Goal: Browse casually: Explore the website without a specific task or goal

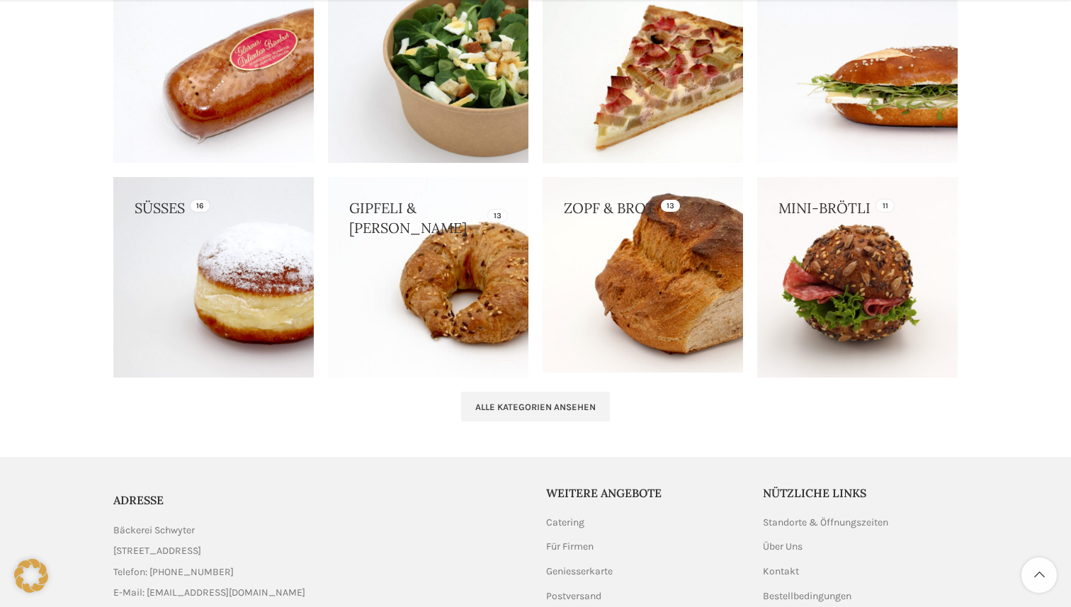
scroll to position [1361, 0]
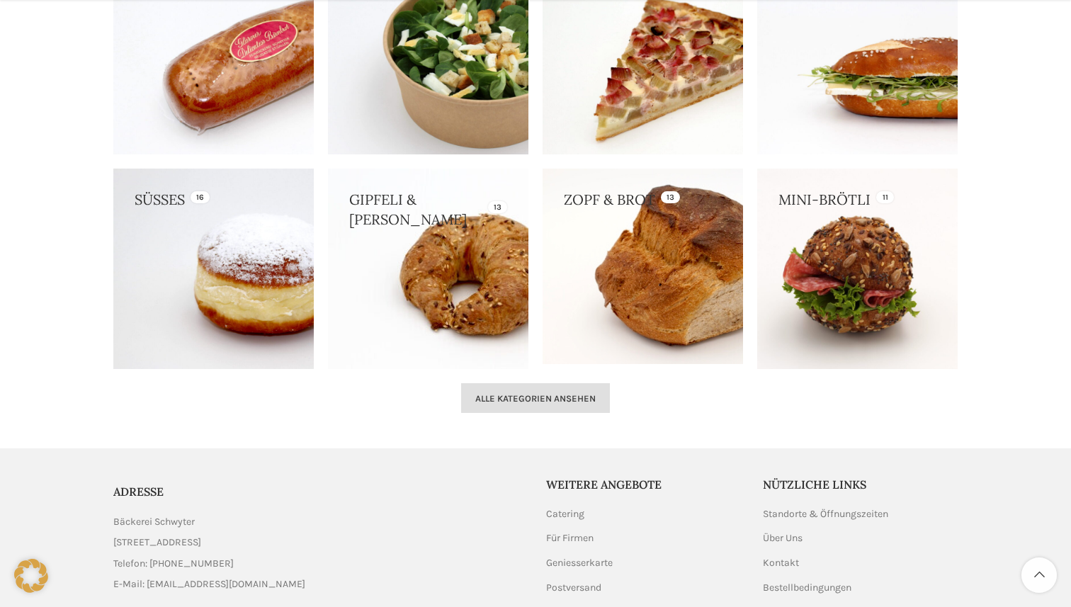
click at [520, 399] on span "Alle Kategorien ansehen" at bounding box center [535, 398] width 120 height 11
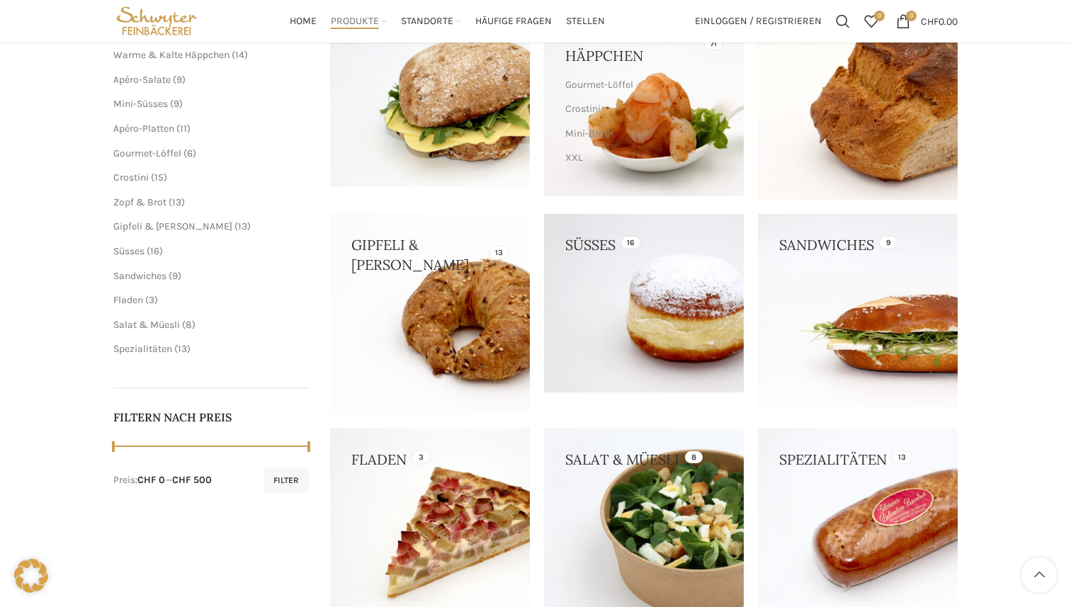
scroll to position [215, 0]
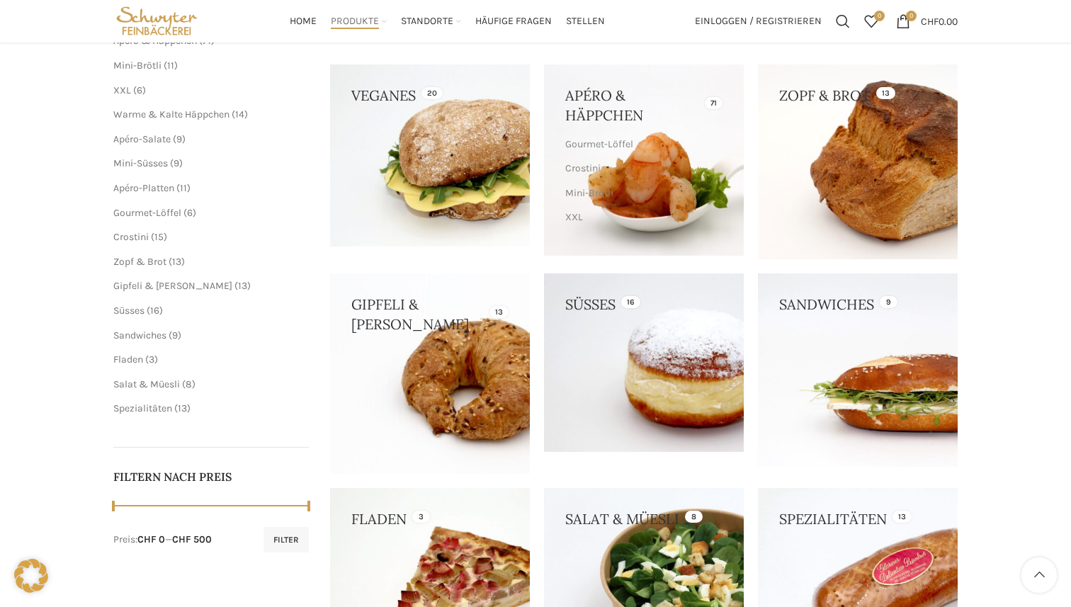
click at [648, 319] on link at bounding box center [644, 362] width 200 height 178
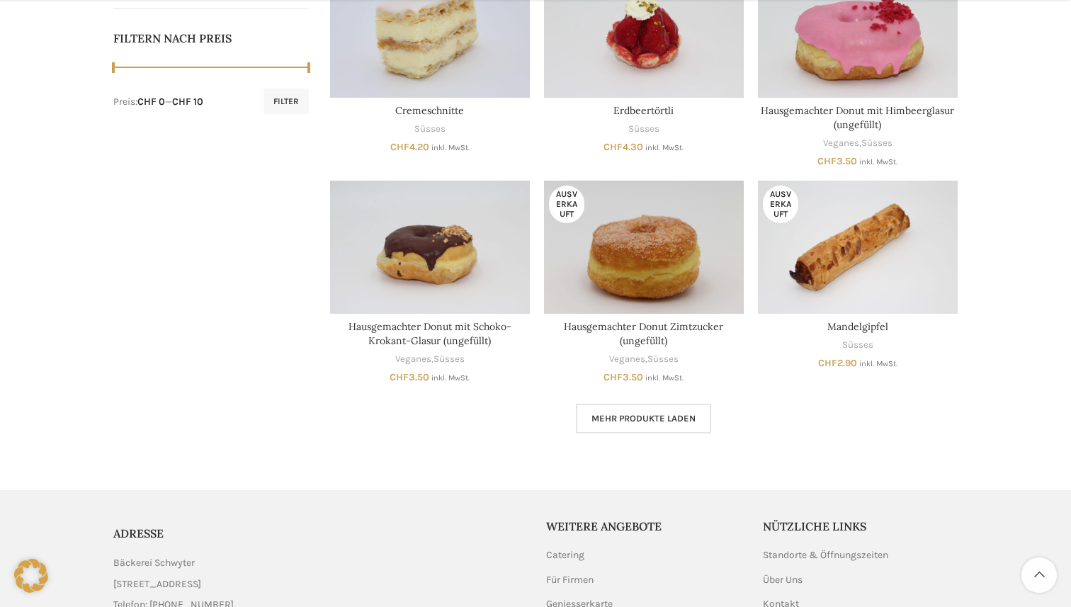
scroll to position [724, 0]
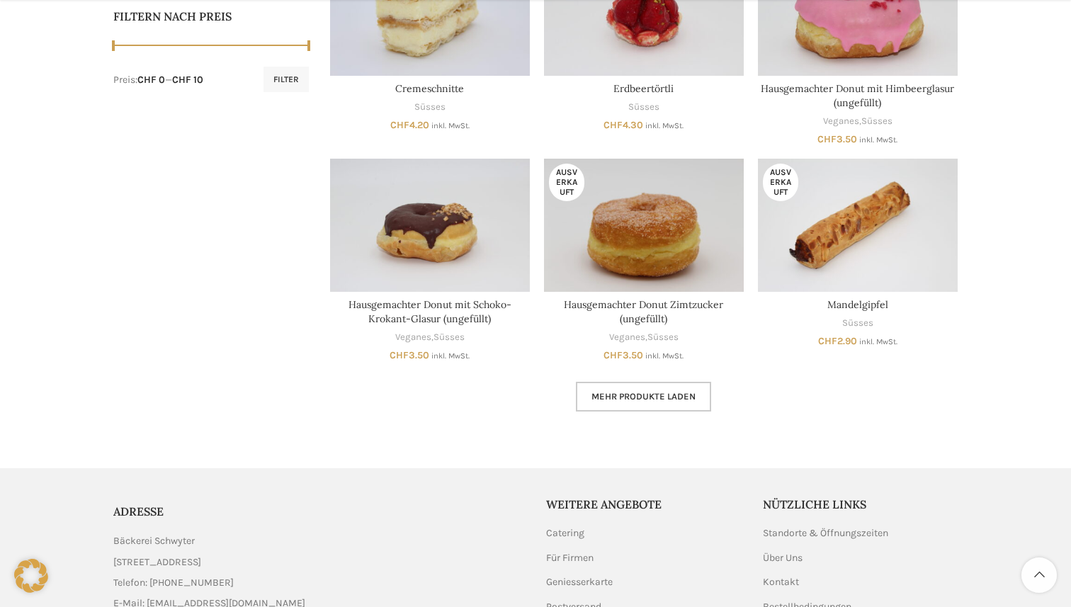
click at [666, 389] on link "Mehr Produkte laden" at bounding box center [643, 397] width 135 height 30
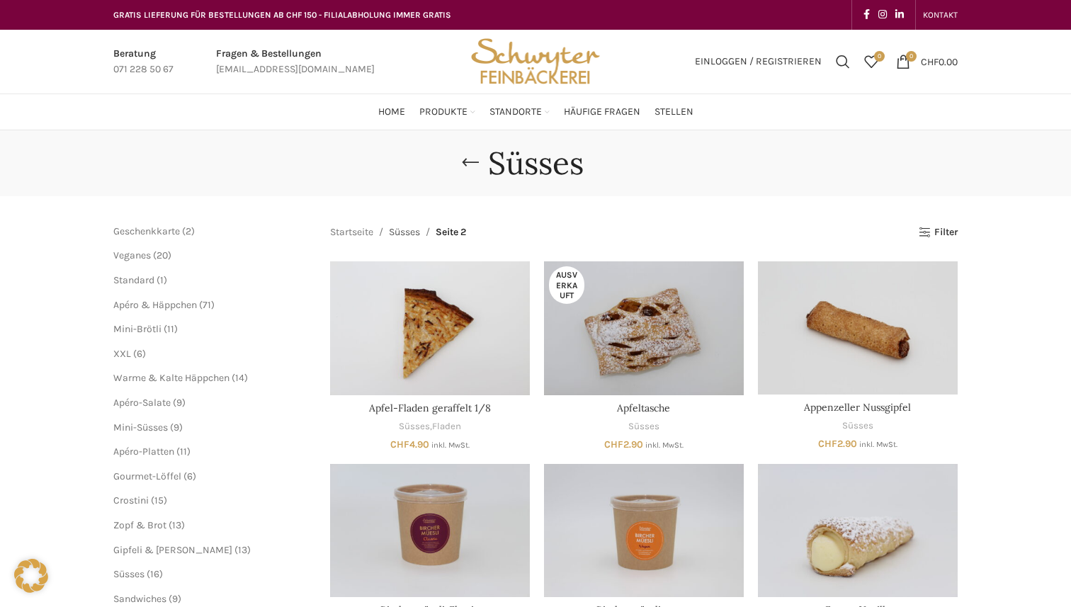
click at [409, 228] on link "Süsses" at bounding box center [404, 232] width 31 height 16
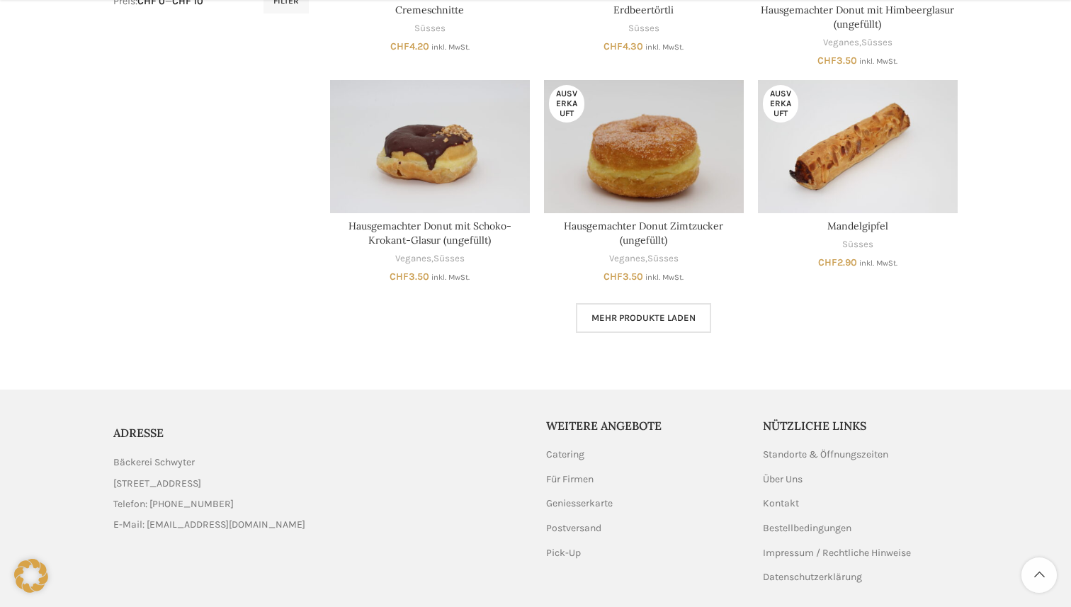
scroll to position [852, 0]
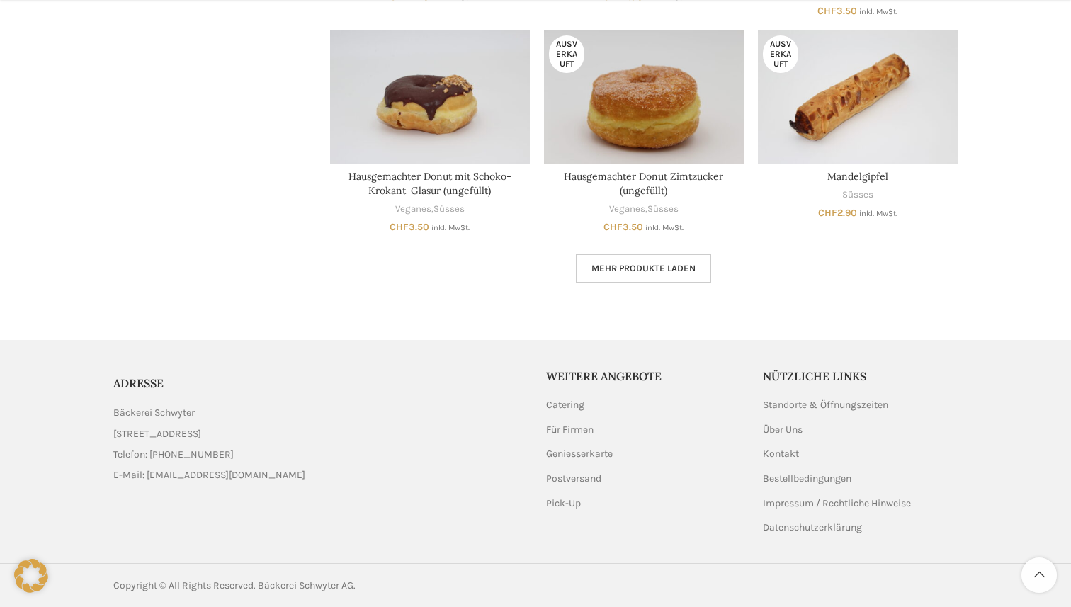
click at [605, 280] on link "Mehr Produkte laden" at bounding box center [643, 268] width 135 height 30
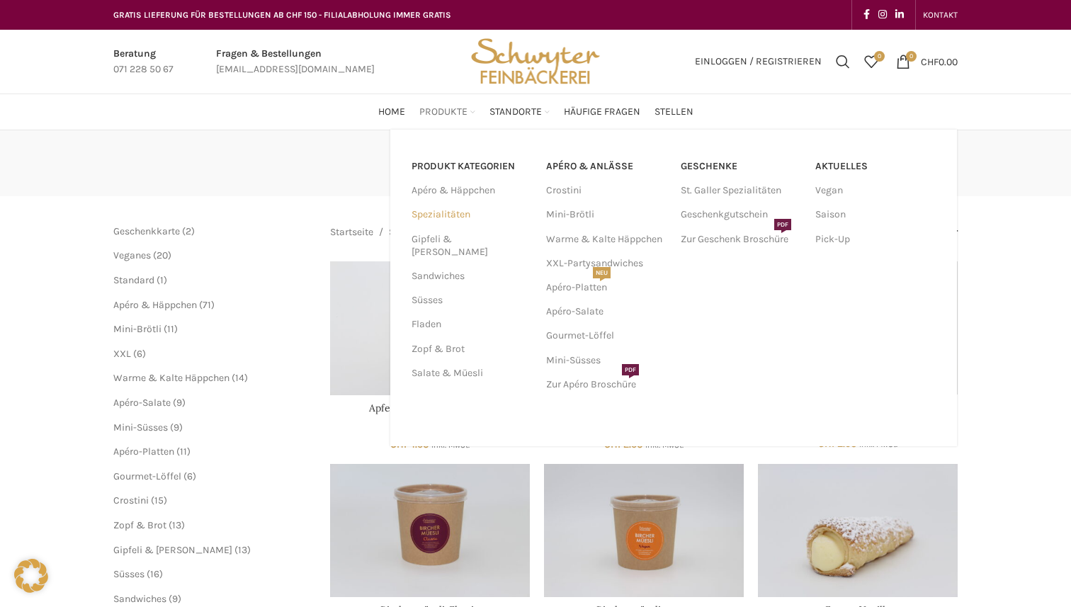
click at [452, 206] on link "Spezialitäten" at bounding box center [470, 214] width 118 height 24
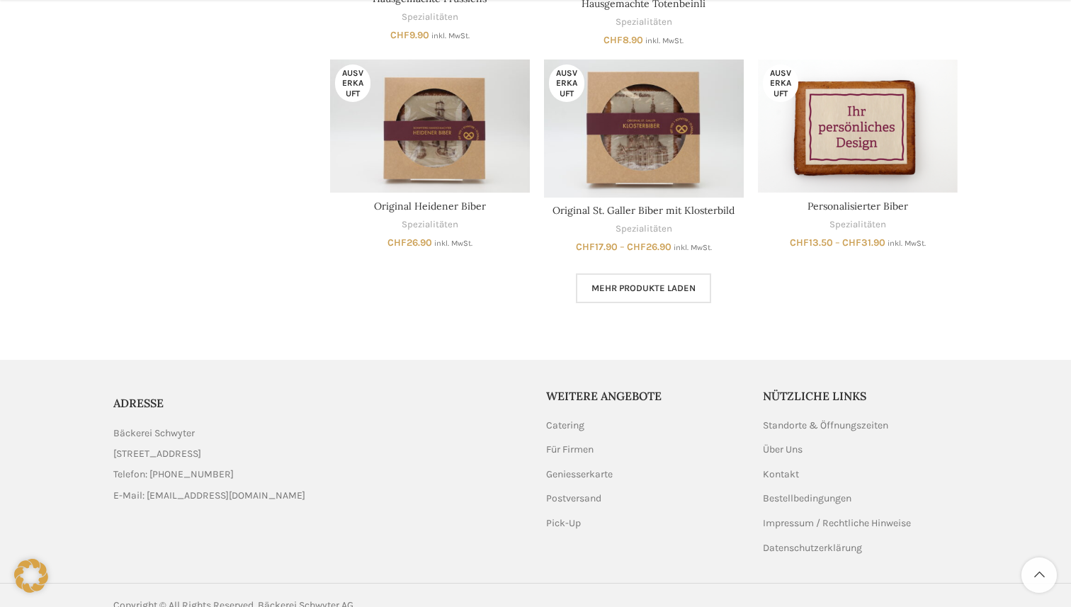
scroll to position [984, 0]
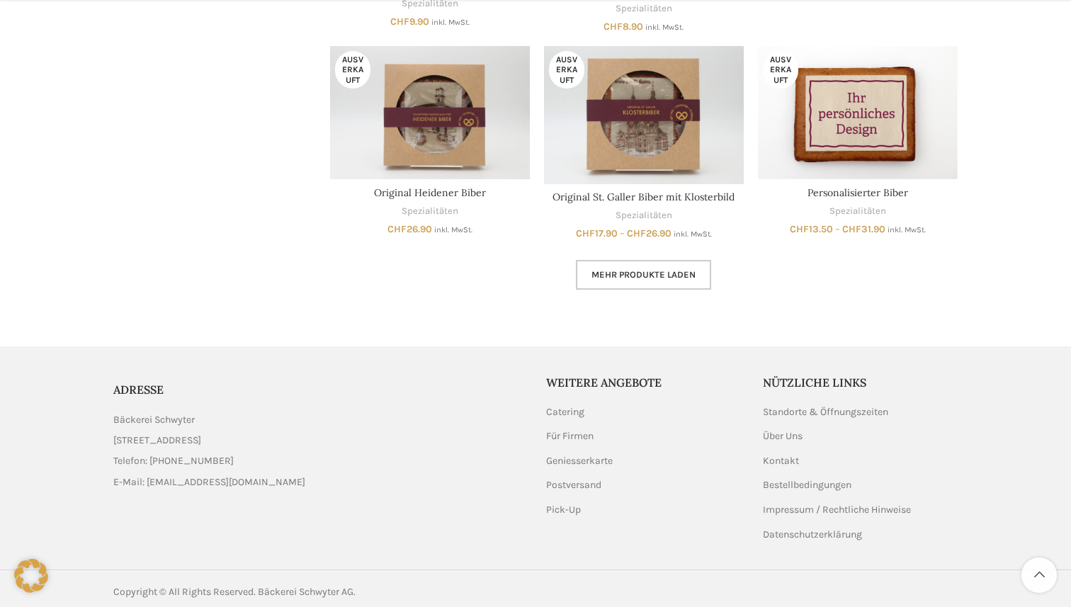
click at [651, 266] on link "Mehr Produkte laden" at bounding box center [643, 275] width 135 height 30
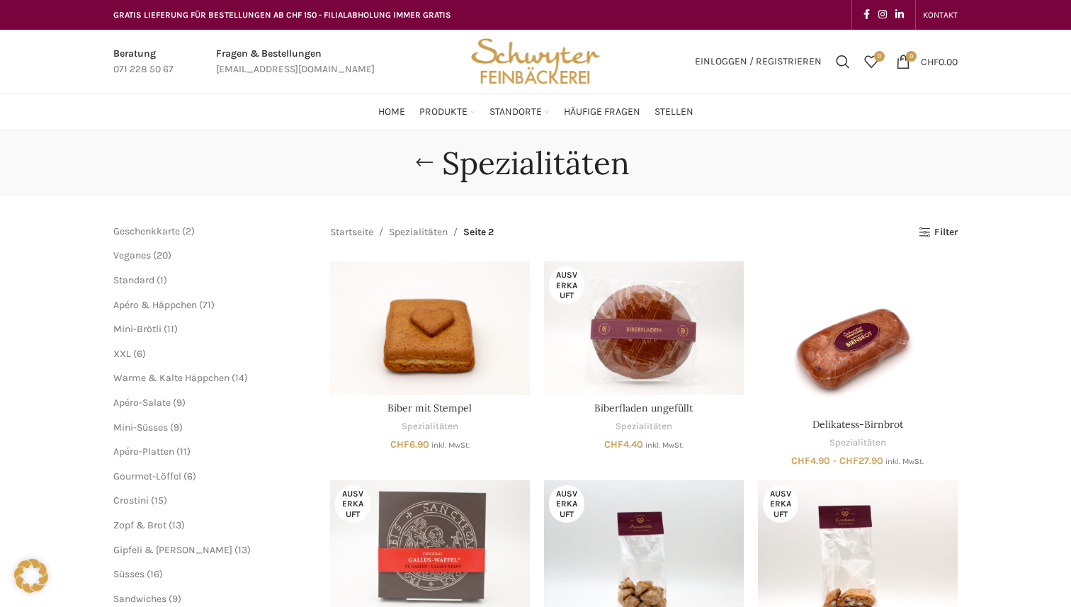
click at [523, 47] on img "Site logo" at bounding box center [535, 62] width 139 height 64
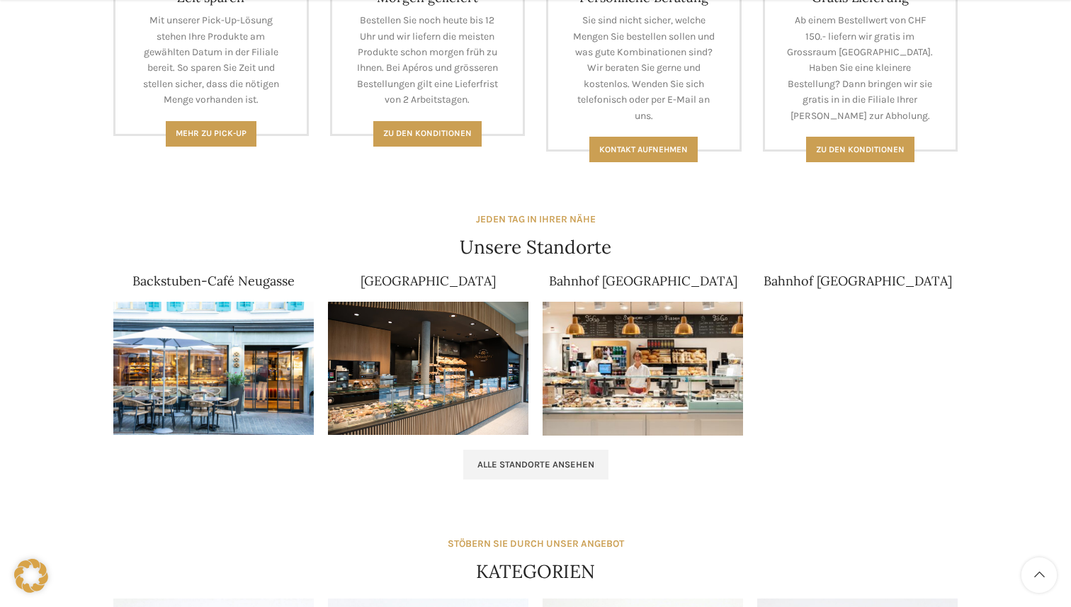
scroll to position [717, 0]
